Goal: Task Accomplishment & Management: Manage account settings

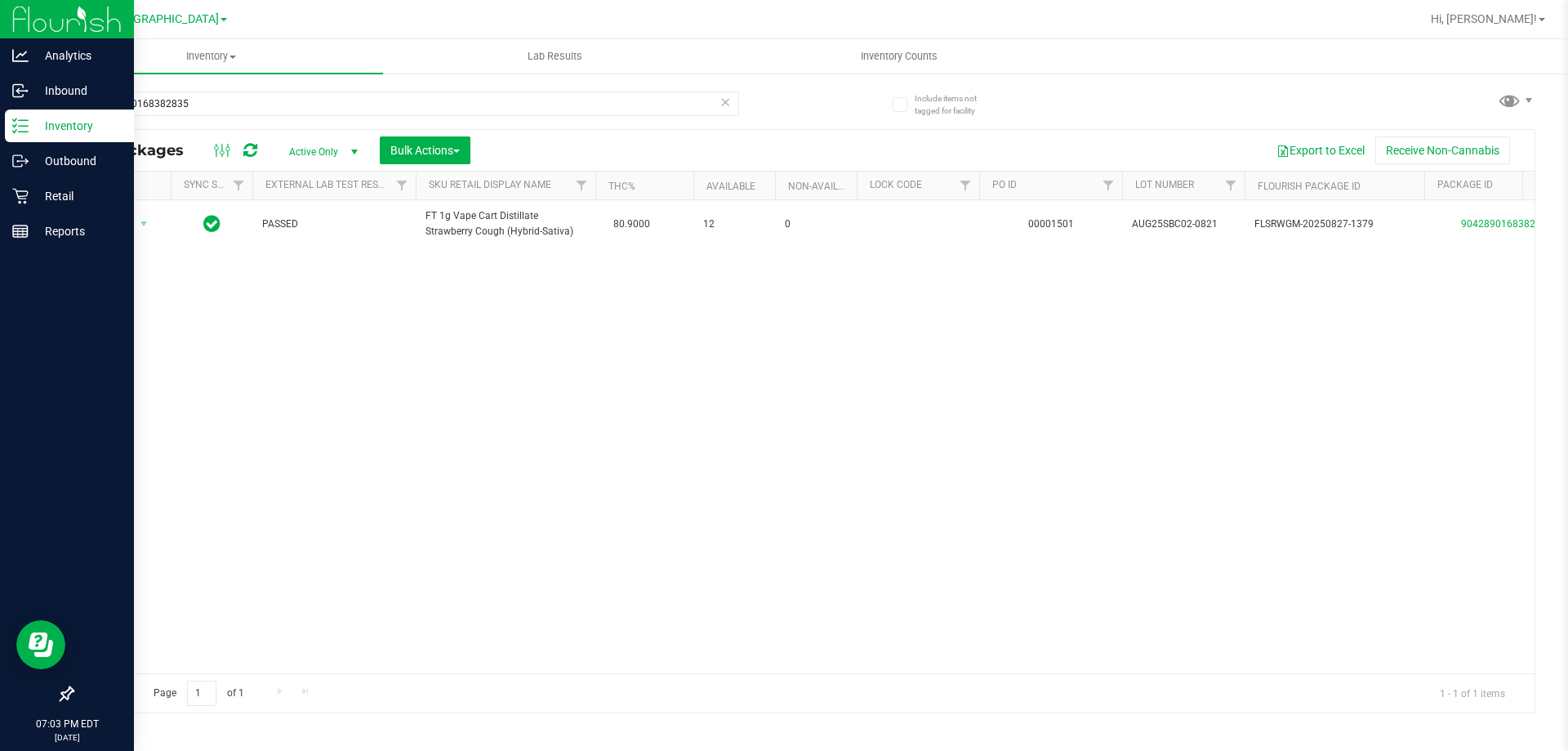
click at [65, 138] on div "Inventory" at bounding box center [69, 126] width 129 height 33
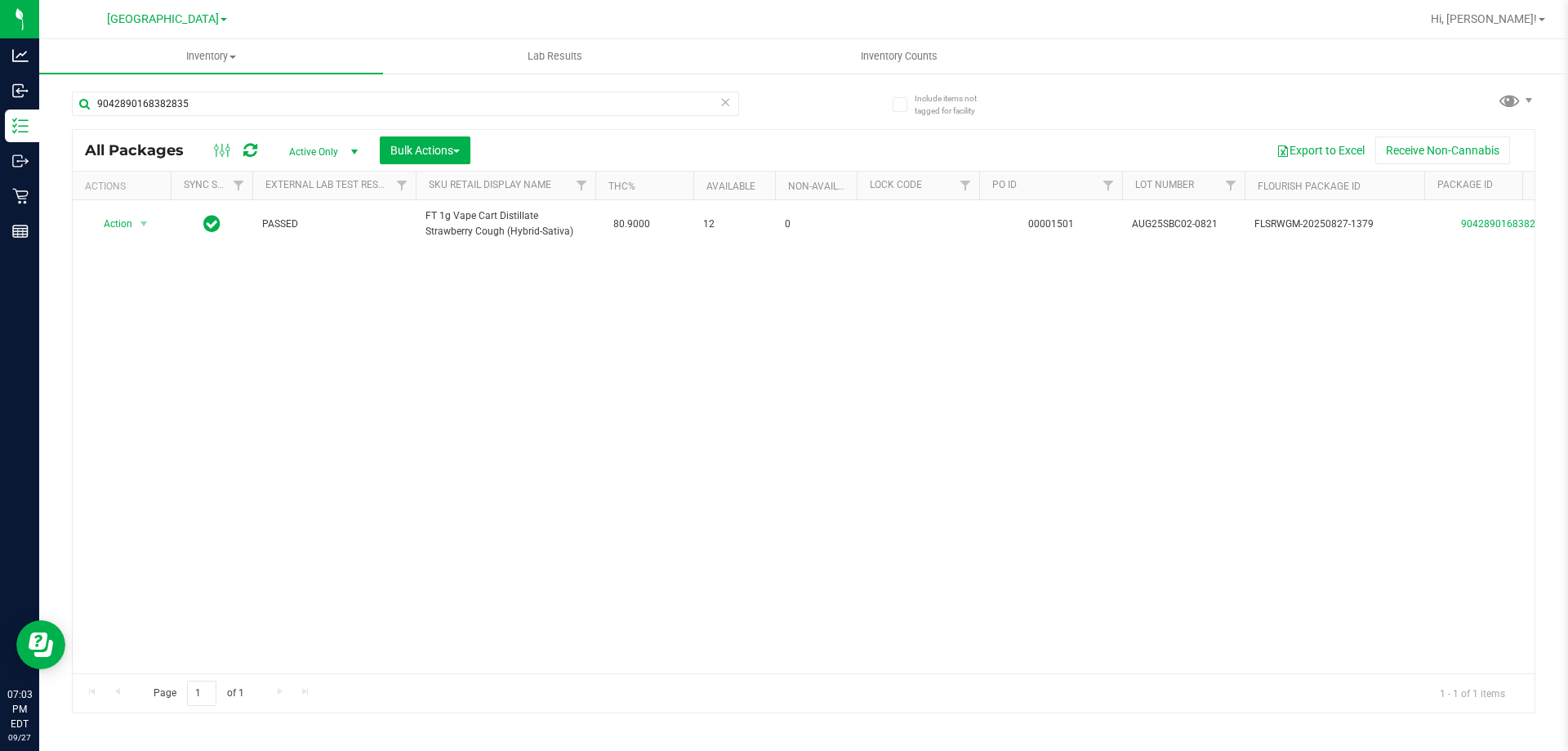
click at [730, 107] on icon at bounding box center [725, 101] width 11 height 19
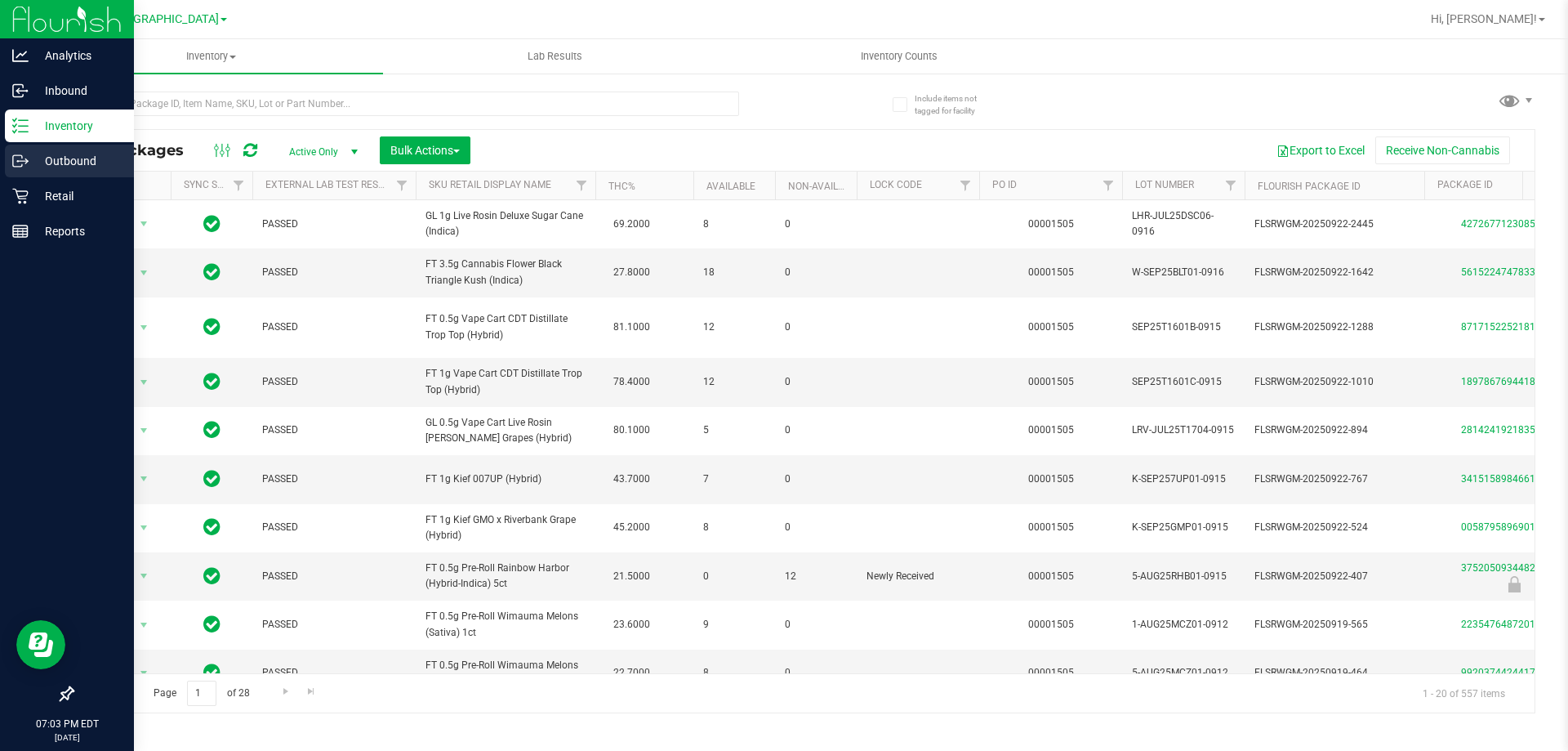
click at [18, 177] on div "Outbound" at bounding box center [69, 161] width 129 height 33
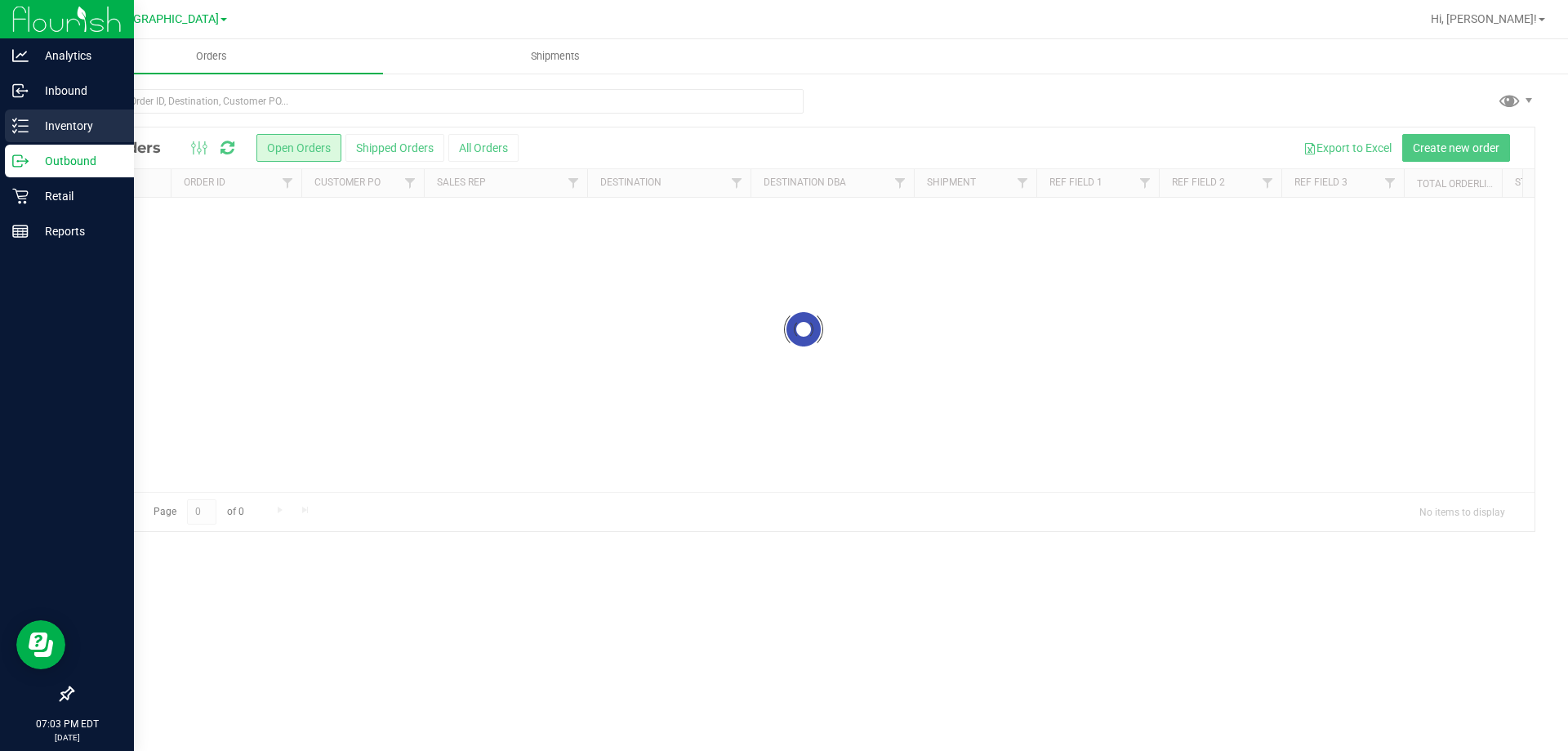
click at [29, 128] on p "Inventory" at bounding box center [78, 126] width 98 height 19
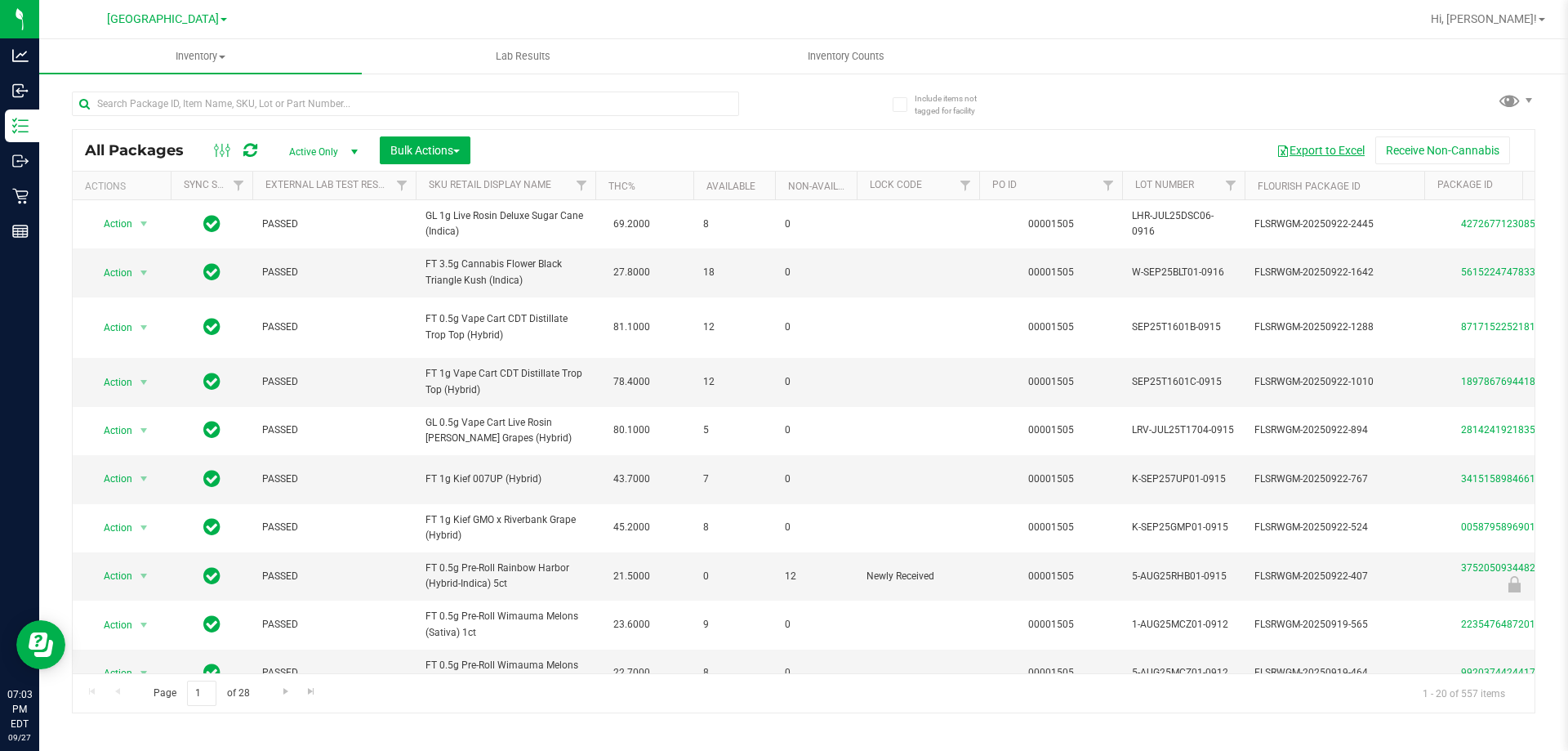
click at [1329, 149] on button "Export to Excel" at bounding box center [1321, 150] width 110 height 28
click at [1519, 16] on span "Hi, [PERSON_NAME]!" at bounding box center [1484, 18] width 106 height 13
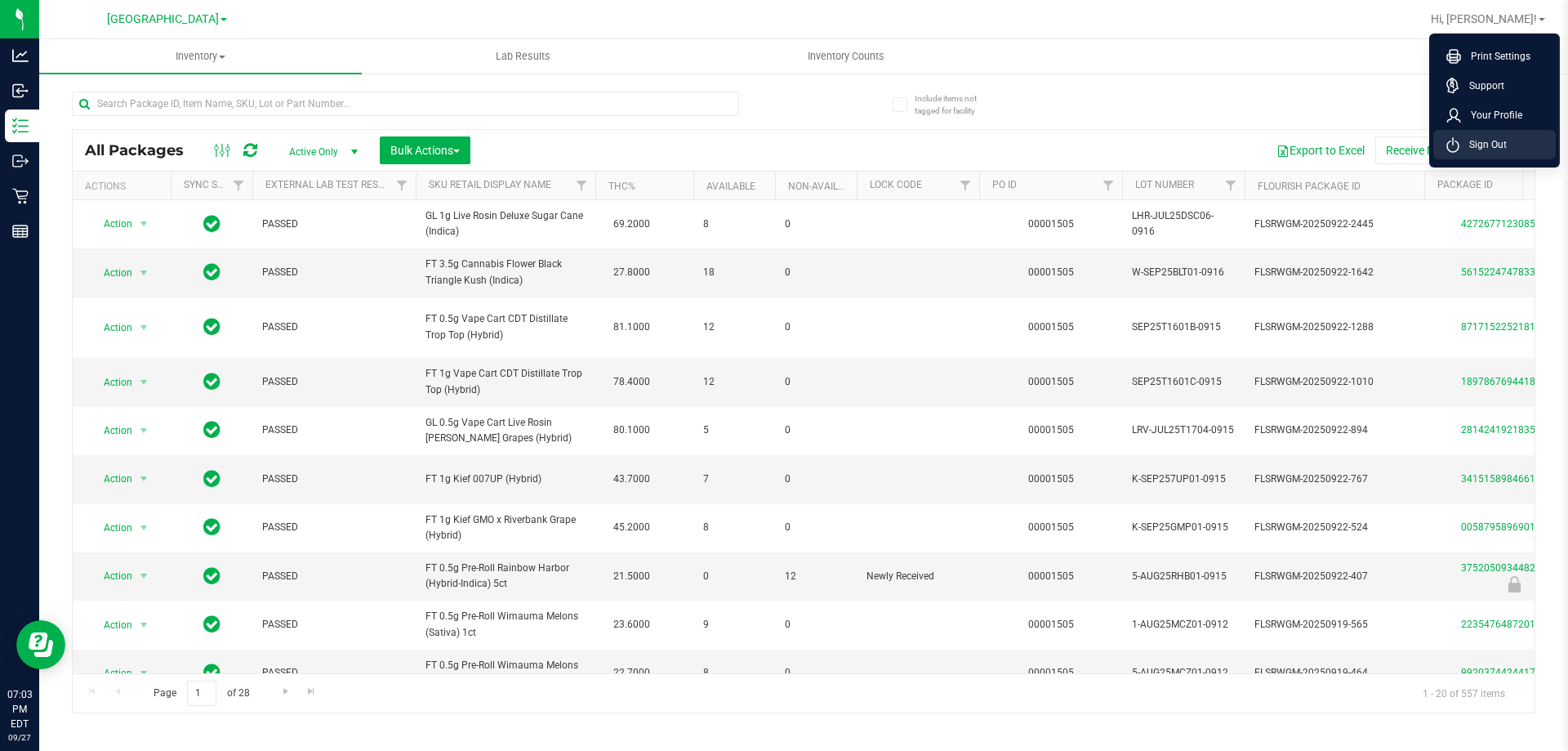
click at [1485, 147] on span "Sign Out" at bounding box center [1484, 144] width 47 height 17
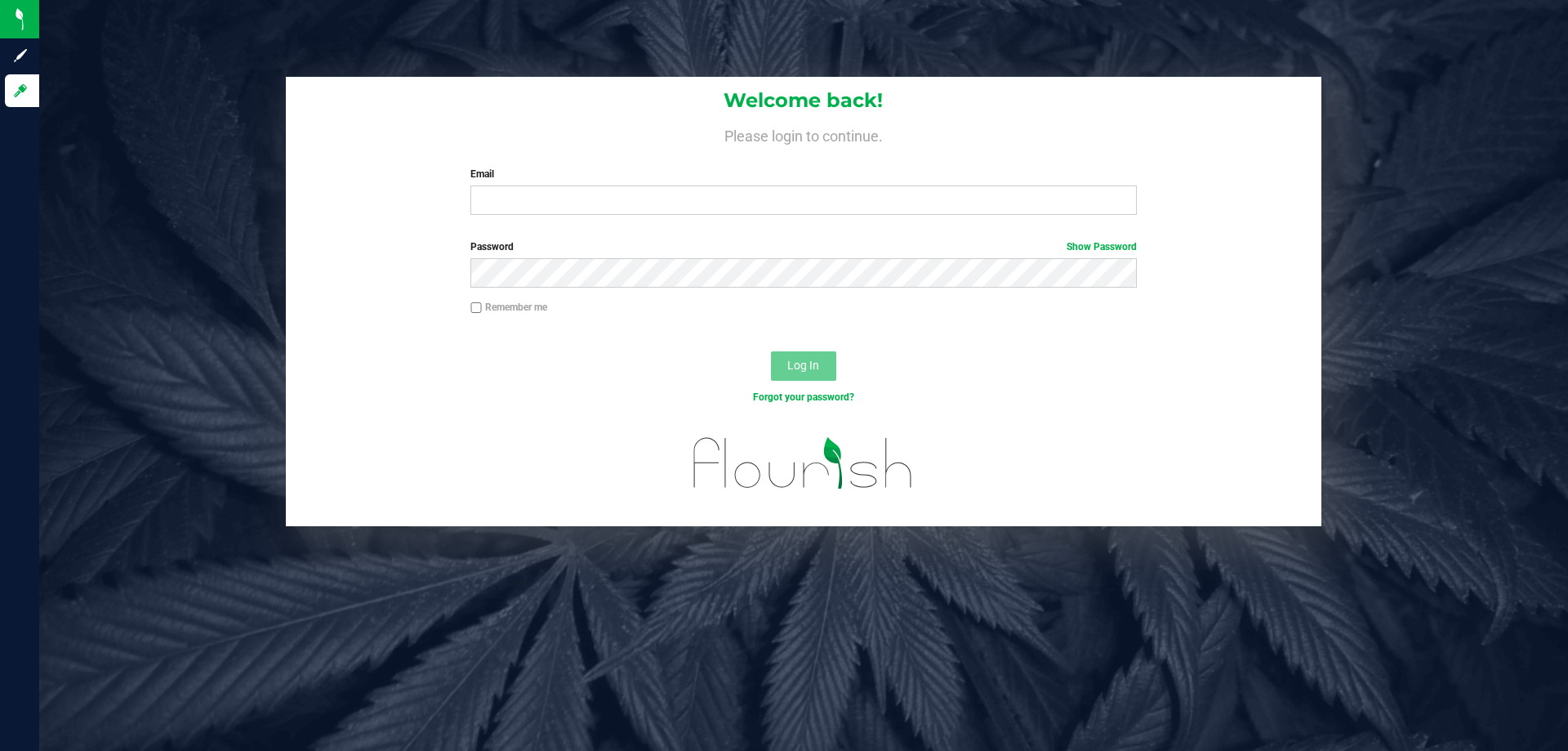
click at [657, 158] on div "Welcome back! Please login to continue. Email Required Please format your email…" at bounding box center [803, 152] width 1036 height 151
click at [663, 179] on label "Email" at bounding box center [802, 174] width 665 height 15
click at [663, 186] on input "Email" at bounding box center [802, 200] width 665 height 29
click at [666, 181] on label "Email" at bounding box center [802, 174] width 665 height 15
click at [666, 186] on input "Email" at bounding box center [802, 200] width 665 height 29
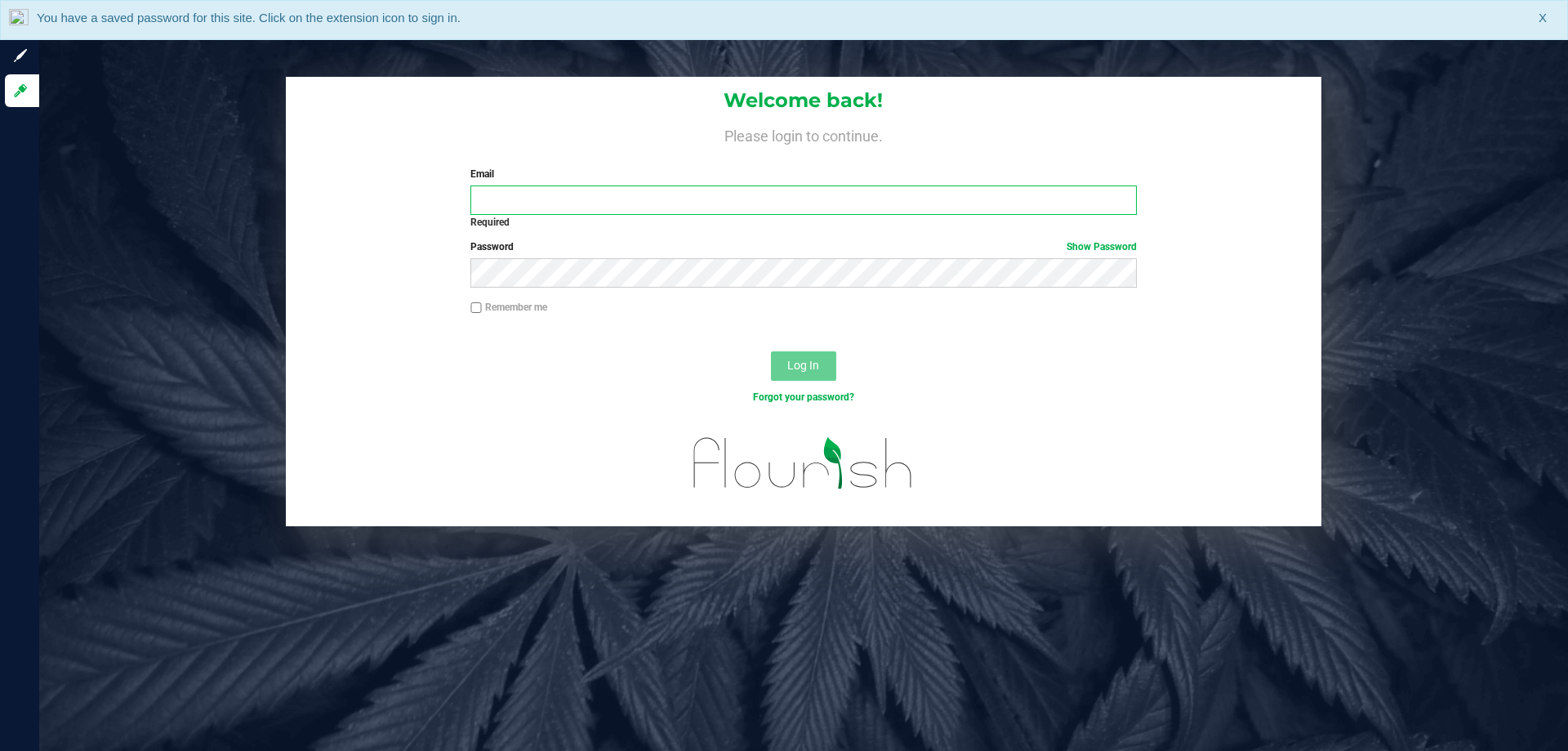
drag, startPoint x: 663, startPoint y: 191, endPoint x: 671, endPoint y: 202, distance: 13.6
click at [663, 195] on input "Email" at bounding box center [802, 200] width 665 height 29
type input "[EMAIL_ADDRESS][DOMAIN_NAME]"
click at [771, 352] on button "Log In" at bounding box center [803, 366] width 65 height 29
